Goal: Task Accomplishment & Management: Use online tool/utility

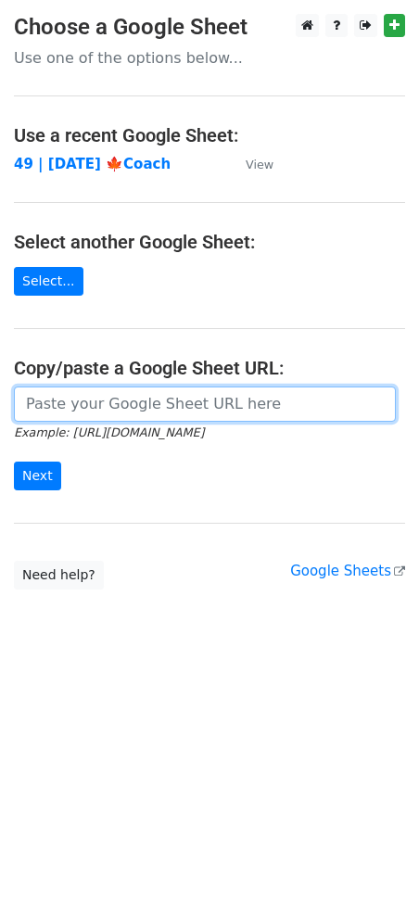
click at [97, 410] on input "url" at bounding box center [205, 403] width 382 height 35
paste input "https://docs.google.com/spreadsheets/d/1z6cIX6WpoKP5ofBcjXeUMMae8SYTNmvTm2E1u8M…"
type input "https://docs.google.com/spreadsheets/d/1z6cIX6WpoKP5ofBcjXeUMMae8SYTNmvTm2E1u8M…"
click at [14, 461] on input "Next" at bounding box center [37, 475] width 47 height 29
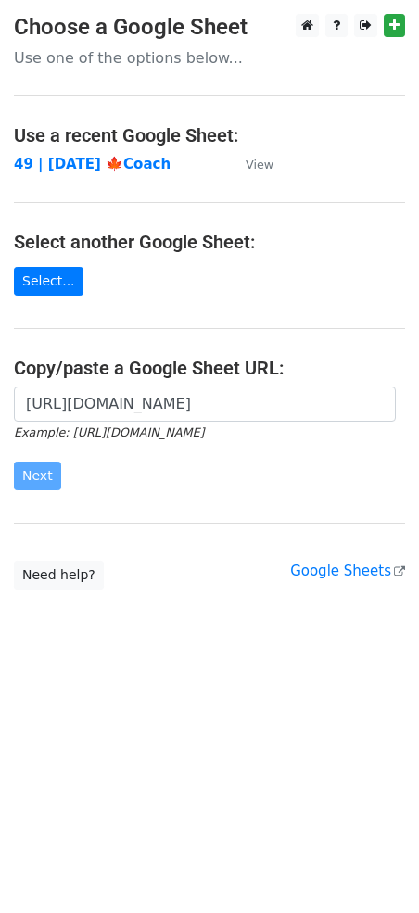
scroll to position [0, 0]
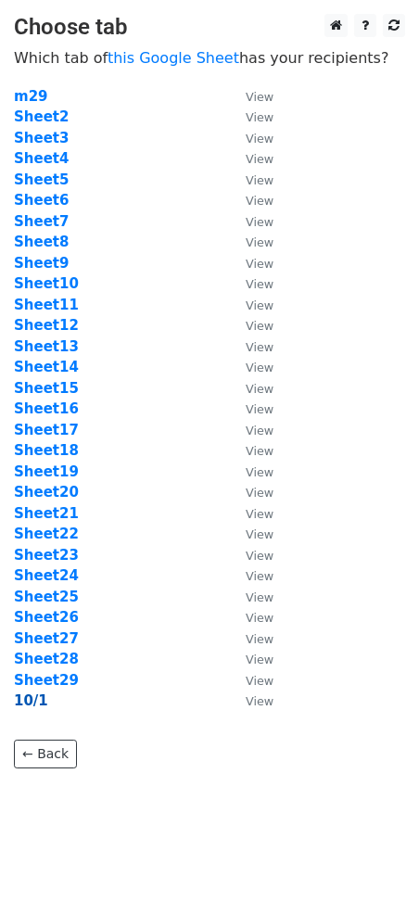
click at [31, 699] on strong "10/1" at bounding box center [31, 700] width 34 height 17
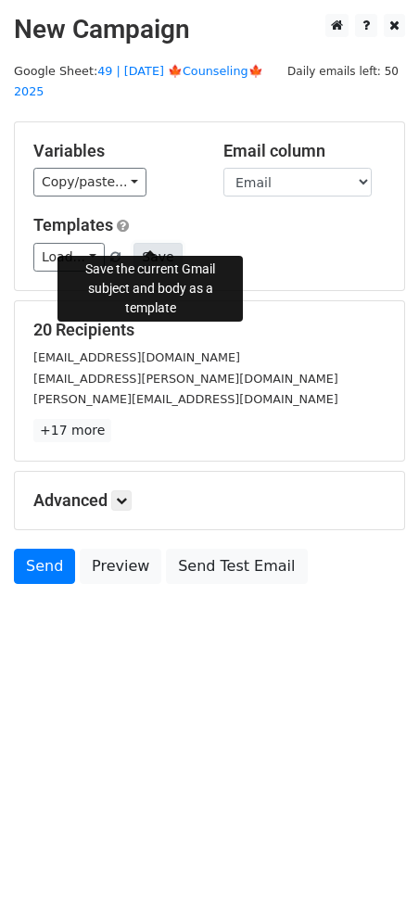
click at [139, 243] on button "Save" at bounding box center [157, 257] width 48 height 29
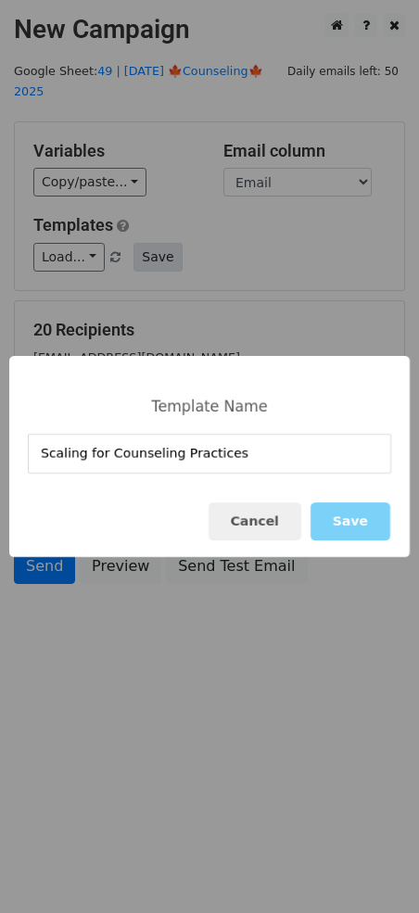
type input "Scaling for Counseling Practices"
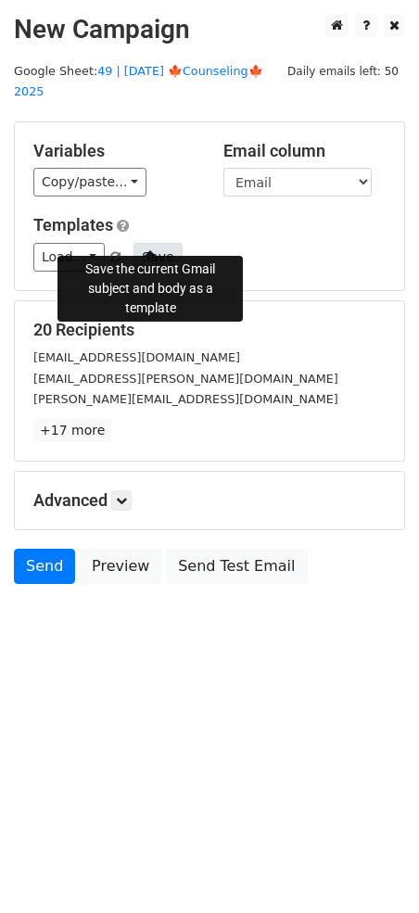
click at [148, 243] on button "Save" at bounding box center [157, 257] width 48 height 29
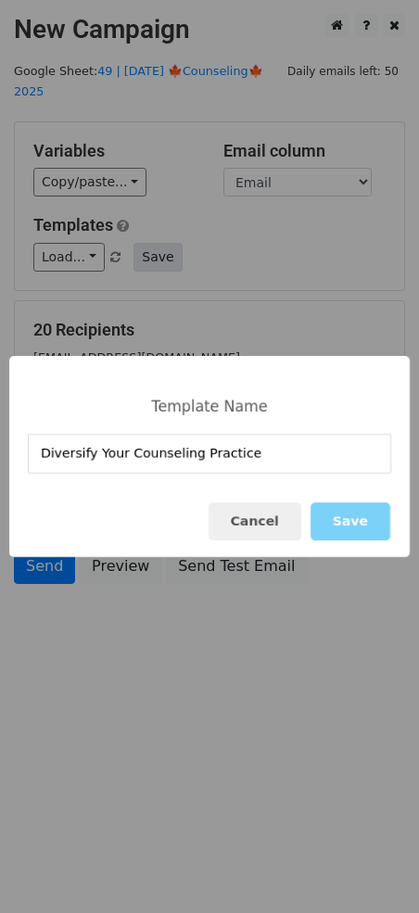
type input "Diversify Your Counseling Practice"
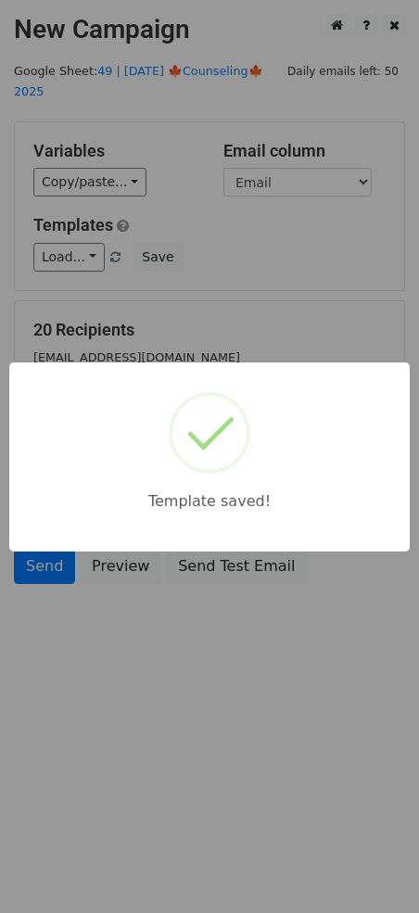
drag, startPoint x: 255, startPoint y: 312, endPoint x: 225, endPoint y: 506, distance: 195.9
click at [255, 312] on div "Template saved!" at bounding box center [209, 456] width 419 height 913
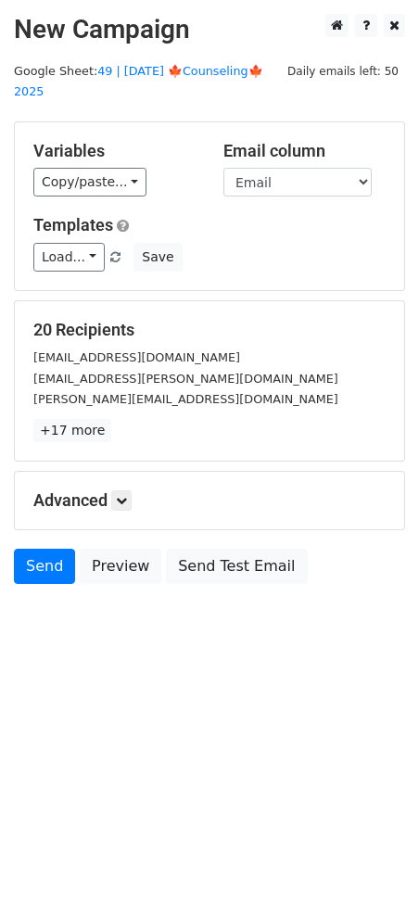
click at [136, 490] on h5 "Advanced" at bounding box center [209, 500] width 352 height 20
click at [131, 490] on link at bounding box center [121, 500] width 20 height 20
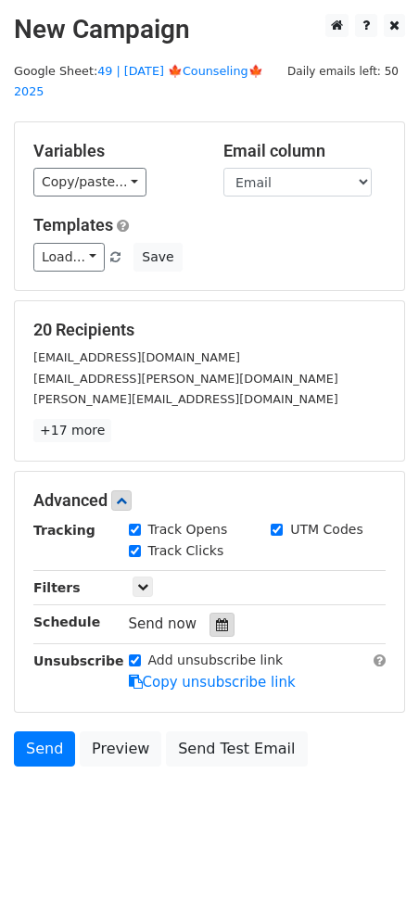
click at [216, 618] on icon at bounding box center [222, 624] width 12 height 13
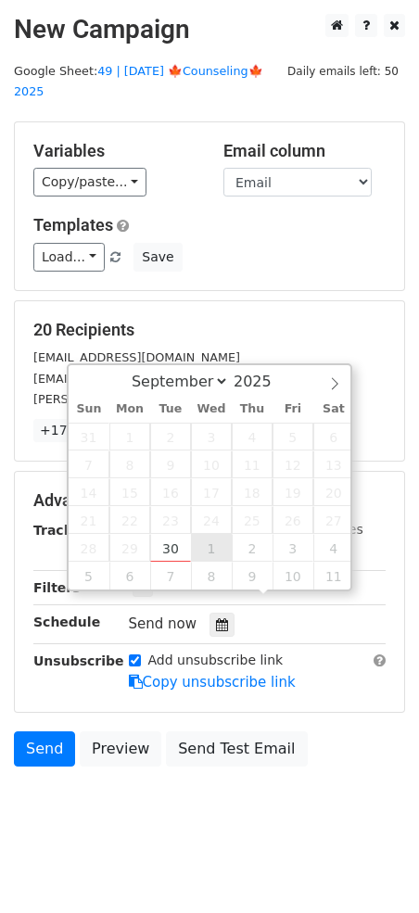
type input "2025-10-01 12:00"
select select "9"
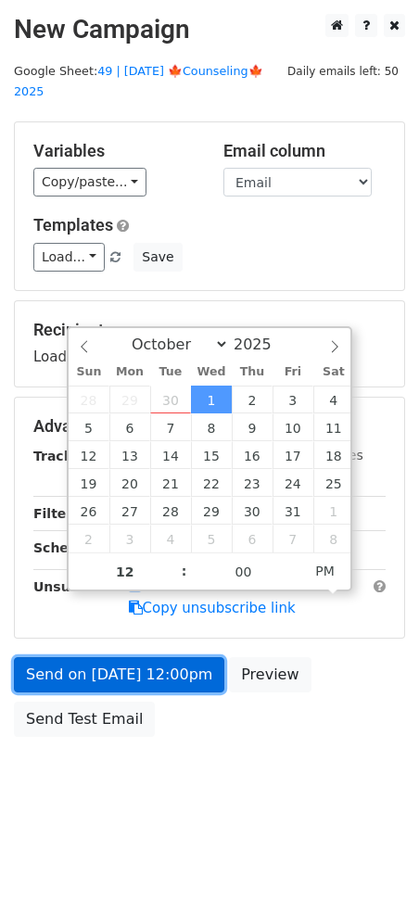
click at [155, 661] on link "Send on Oct 1 at 12:00pm" at bounding box center [119, 674] width 210 height 35
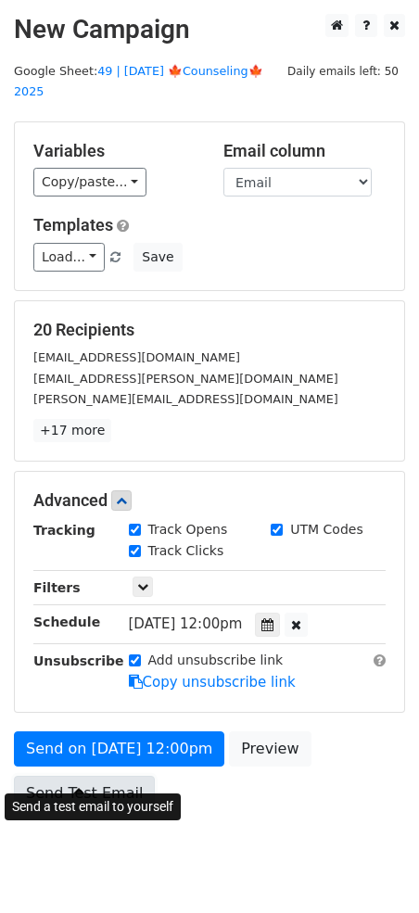
click at [100, 775] on link "Send Test Email" at bounding box center [84, 792] width 141 height 35
click at [84, 775] on link "Send Test Email" at bounding box center [84, 792] width 141 height 35
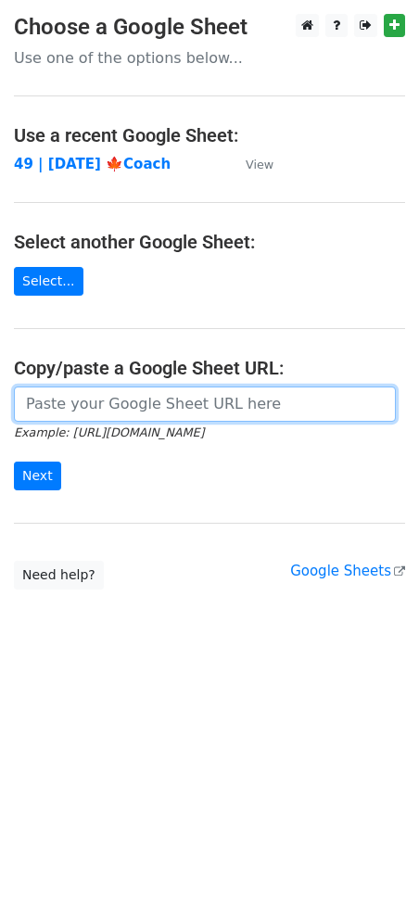
click at [101, 400] on input "url" at bounding box center [205, 403] width 382 height 35
paste input "https://docs.google.com/spreadsheets/d/1z6cIX6WpoKP5ofBcjXeUMMae8SYTNmvTm2E1u8M…"
type input "[URL][DOMAIN_NAME]"
click at [14, 461] on input "Next" at bounding box center [37, 475] width 47 height 29
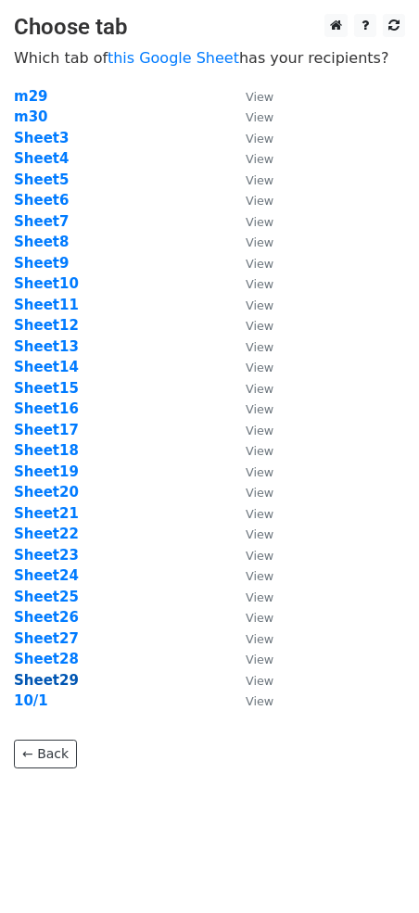
click at [63, 678] on strong "Sheet29" at bounding box center [46, 680] width 65 height 17
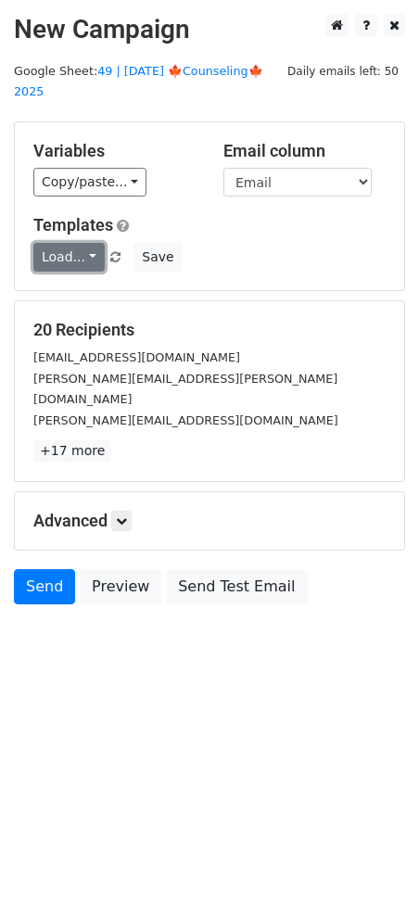
click at [80, 243] on link "Load..." at bounding box center [68, 257] width 71 height 29
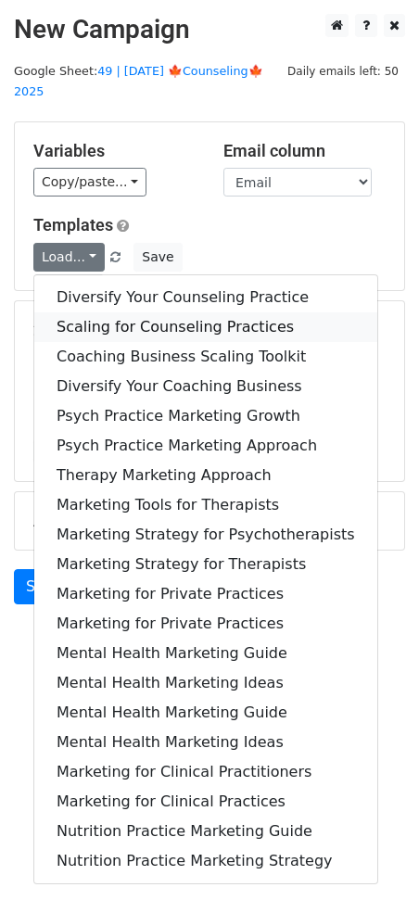
click at [118, 312] on link "Scaling for Counseling Practices" at bounding box center [205, 327] width 343 height 30
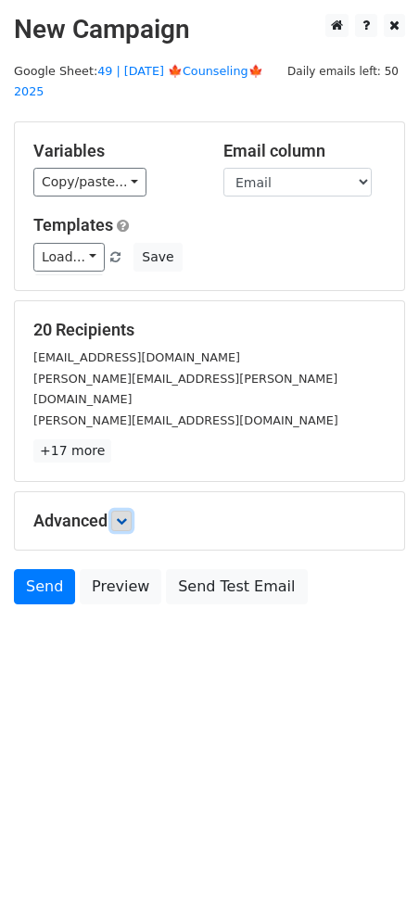
click at [120, 515] on icon at bounding box center [121, 520] width 11 height 11
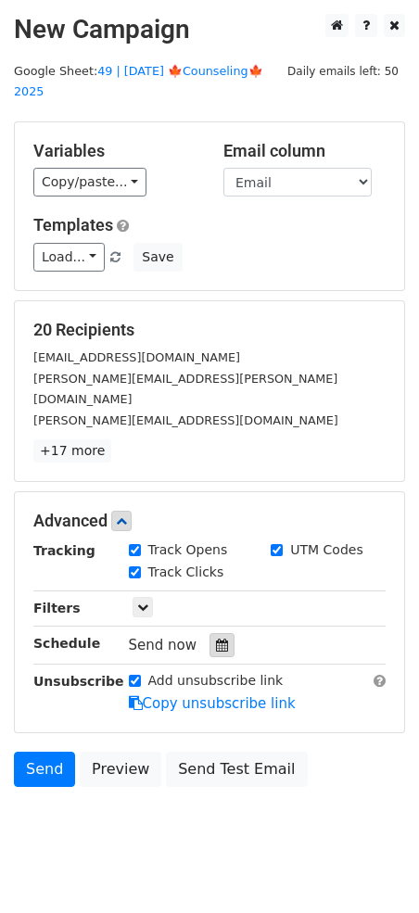
click at [214, 633] on div at bounding box center [221, 645] width 25 height 24
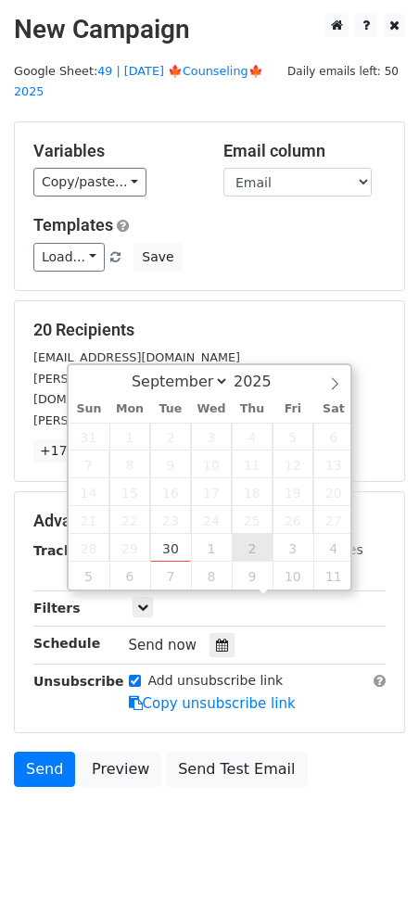
type input "[DATE] 12:00"
select select "9"
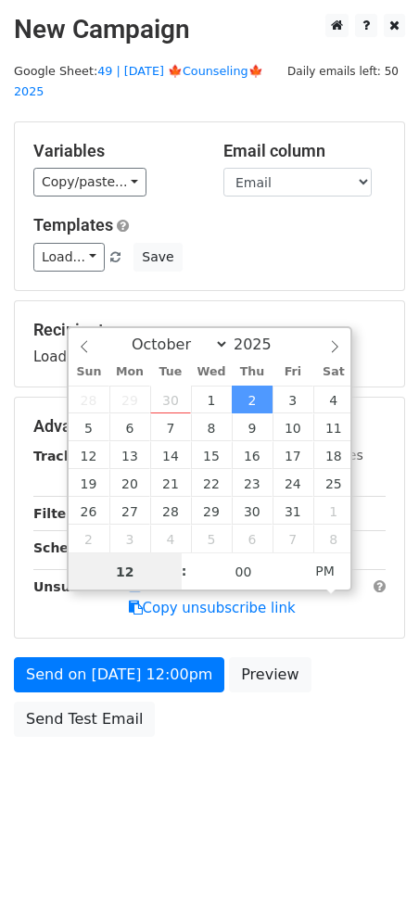
drag, startPoint x: 251, startPoint y: 539, endPoint x: 124, endPoint y: 721, distance: 221.5
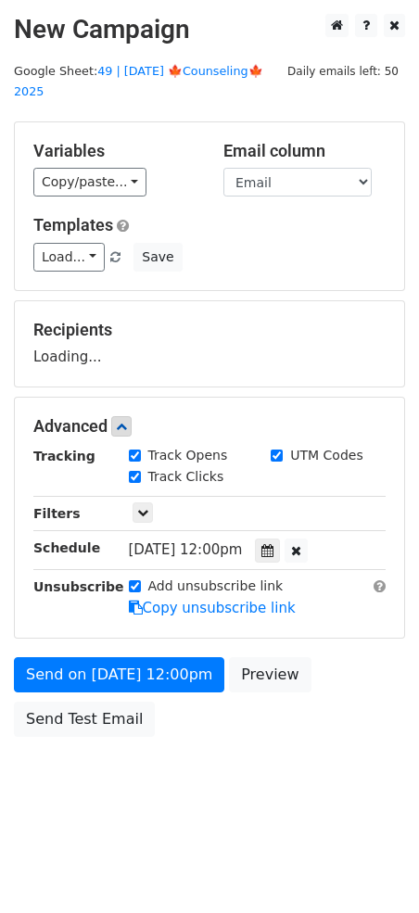
click at [112, 713] on div "Send on Oct 2 at 12:00pm Preview Send Test Email" at bounding box center [209, 701] width 419 height 89
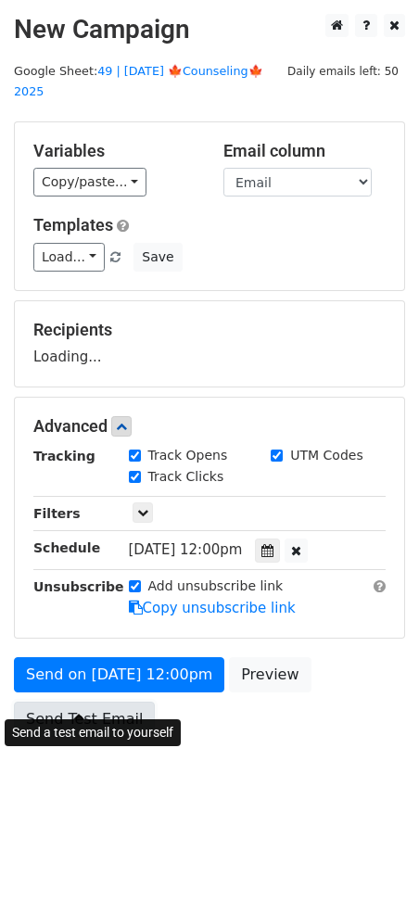
click at [112, 708] on link "Send Test Email" at bounding box center [84, 718] width 141 height 35
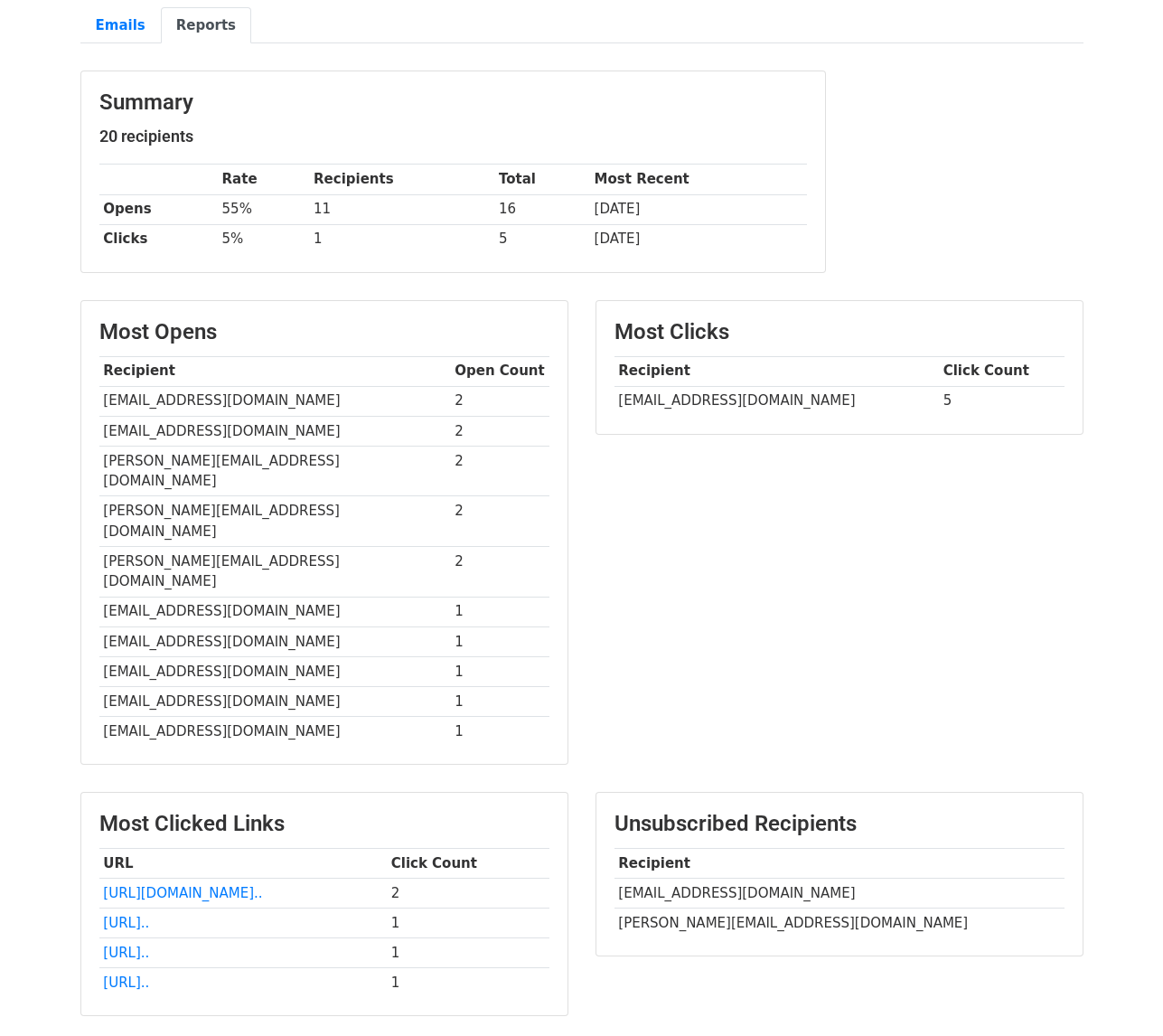
scroll to position [166, 0]
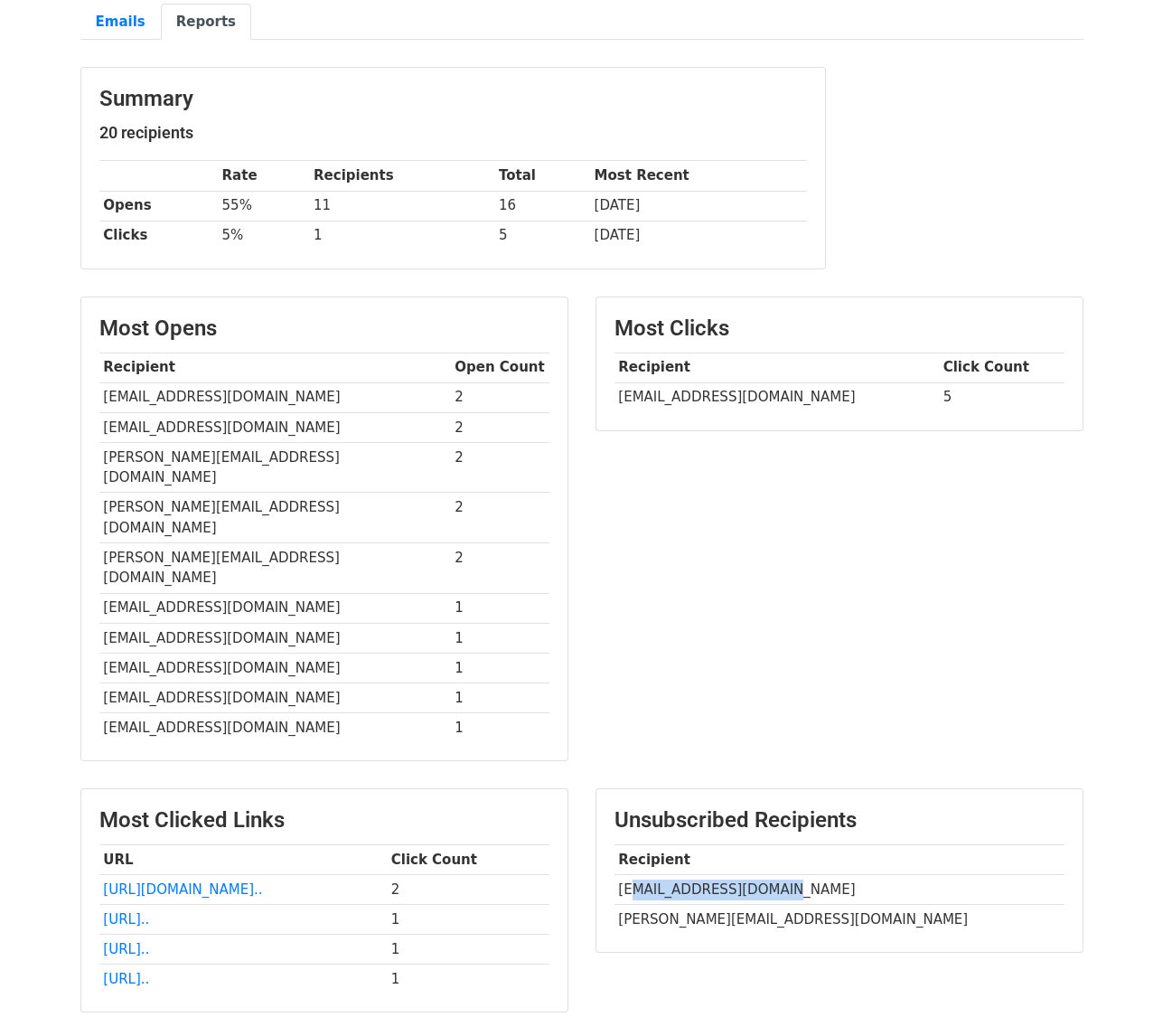
drag, startPoint x: 797, startPoint y: 830, endPoint x: 625, endPoint y: 829, distance: 172.0
click at [625, 874] on td "lindapandey2@gmail.com" at bounding box center [839, 889] width 450 height 30
copy td "ndapandey2@gmail.com"
